Goal: Task Accomplishment & Management: Manage account settings

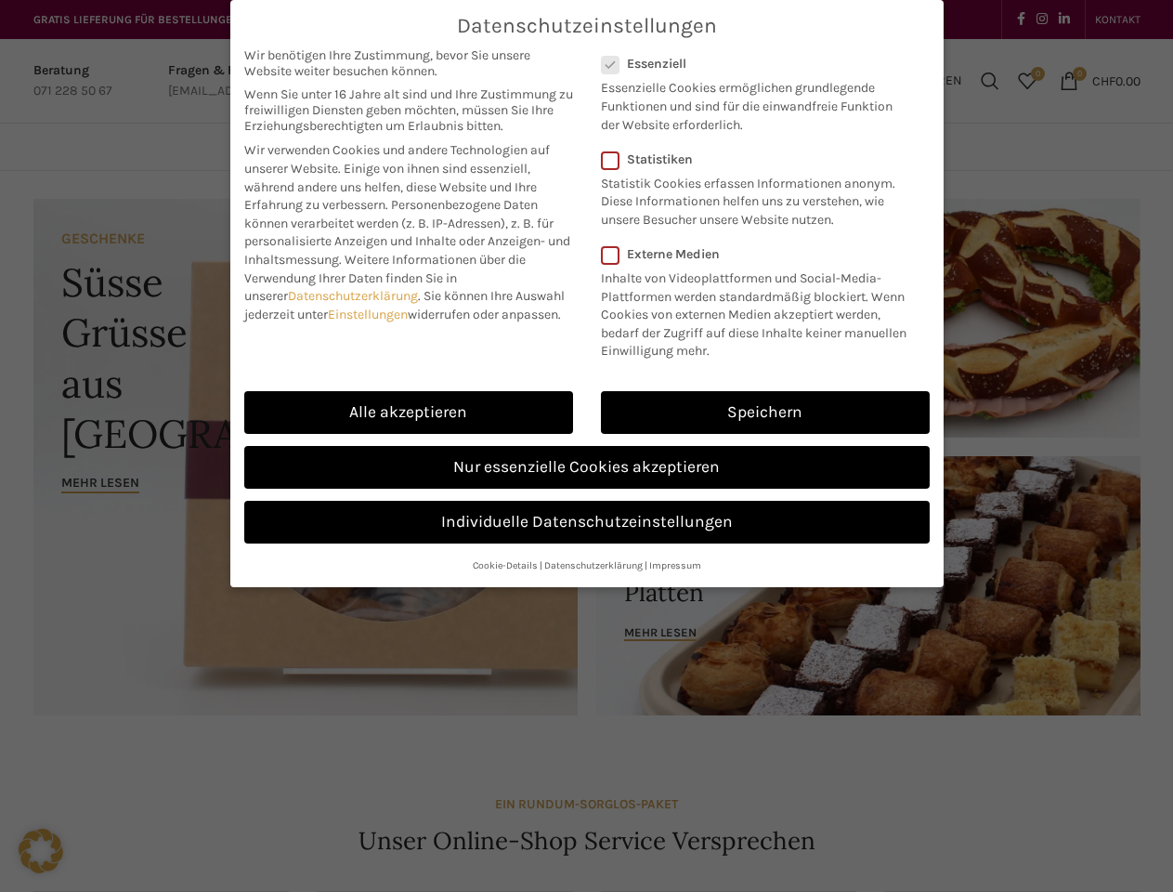
click at [371, 314] on link "Einstellungen" at bounding box center [368, 314] width 80 height 16
checkbox input "false"
click at [409, 412] on div "Datenschutzeinstellungen Wir benötigen Ihre Zustimmung, bevor Sie unsere Websit…" at bounding box center [586, 446] width 1173 height 892
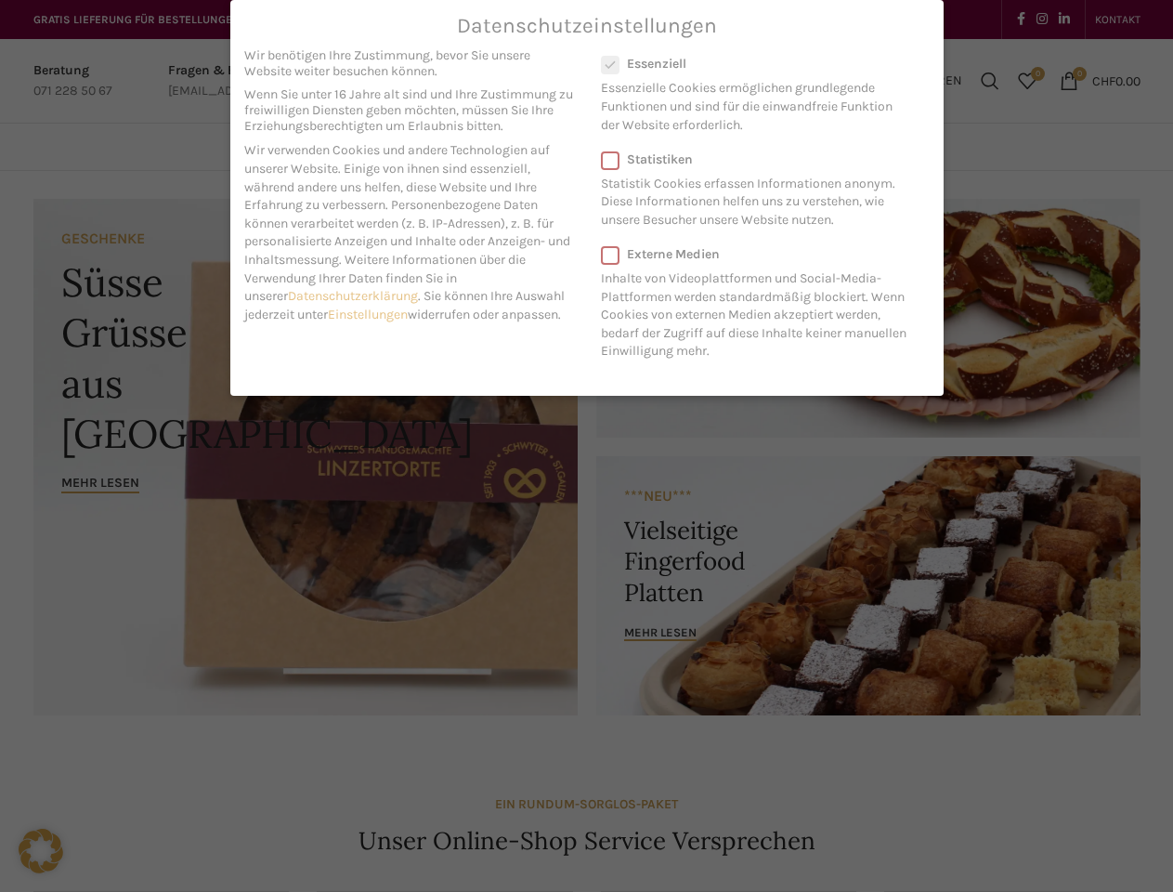
click at [765, 412] on div "Datenschutzeinstellungen Wir benötigen Ihre Zustimmung, bevor Sie unsere Websit…" at bounding box center [586, 446] width 1173 height 892
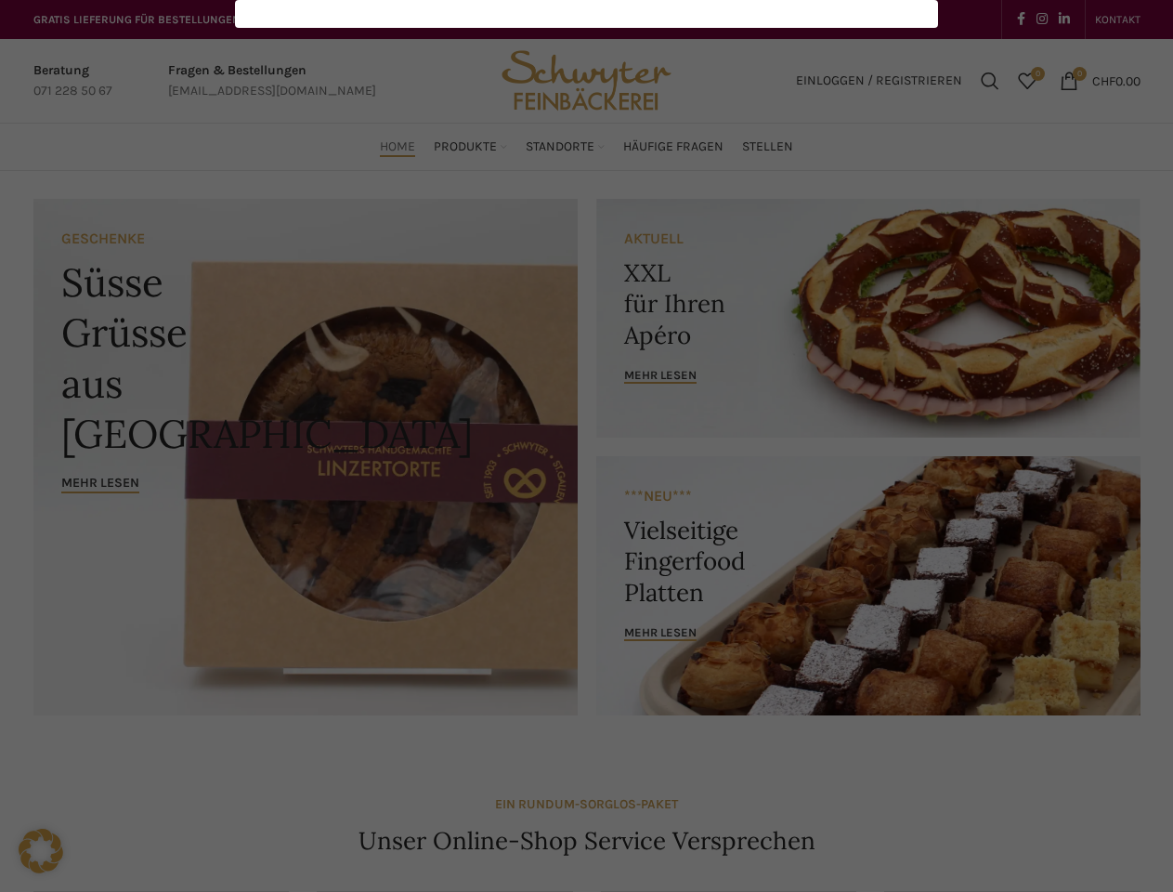
click at [587, 467] on div "Datenschutzeinstellungen Wir benötigen Ihre Zustimmung, bevor Sie unsere Websit…" at bounding box center [586, 446] width 1173 height 892
click at [587, 522] on div "Datenschutzeinstellungen Wir benötigen Ihre Zustimmung, bevor Sie unsere Websit…" at bounding box center [586, 446] width 1173 height 892
click at [505, 565] on div "Datenschutzeinstellungen Wir benötigen Ihre Zustimmung, bevor Sie unsere Websit…" at bounding box center [586, 446] width 1173 height 892
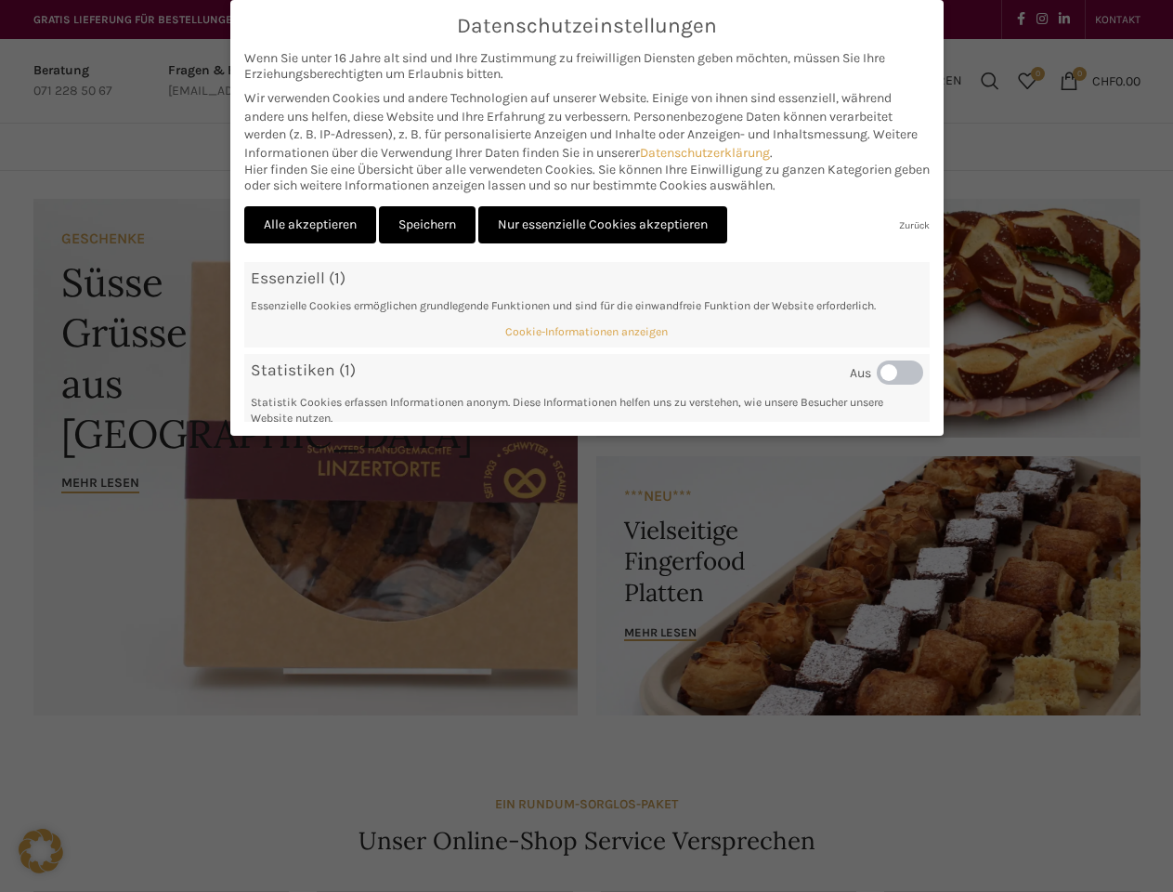
click at [310, 783] on div "Datenschutzeinstellungen Wir benötigen Ihre Zustimmung, bevor Sie unsere Websit…" at bounding box center [586, 446] width 1173 height 892
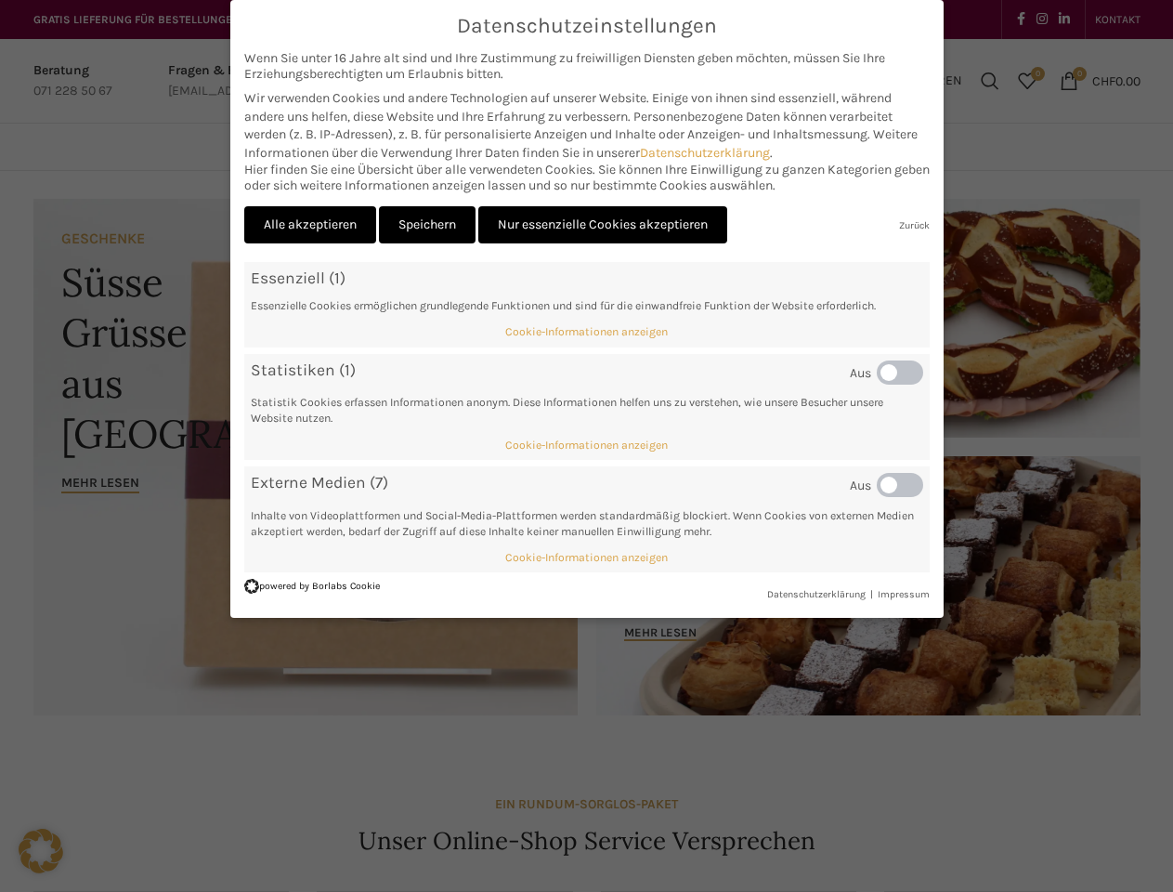
click at [427, 783] on div "Datenschutzeinstellungen Wir benötigen Ihre Zustimmung, bevor Sie unsere Websit…" at bounding box center [586, 446] width 1173 height 892
click at [603, 783] on div "Datenschutzeinstellungen Wir benötigen Ihre Zustimmung, bevor Sie unsere Websit…" at bounding box center [586, 446] width 1173 height 892
click at [897, 784] on div "Datenschutzeinstellungen Wir benötigen Ihre Zustimmung, bevor Sie unsere Websit…" at bounding box center [586, 446] width 1173 height 892
